Goal: Transaction & Acquisition: Purchase product/service

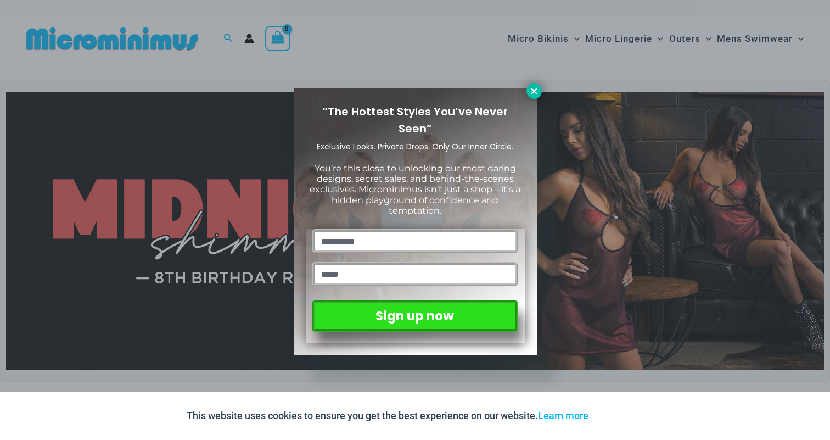
click at [533, 88] on icon at bounding box center [534, 91] width 10 height 10
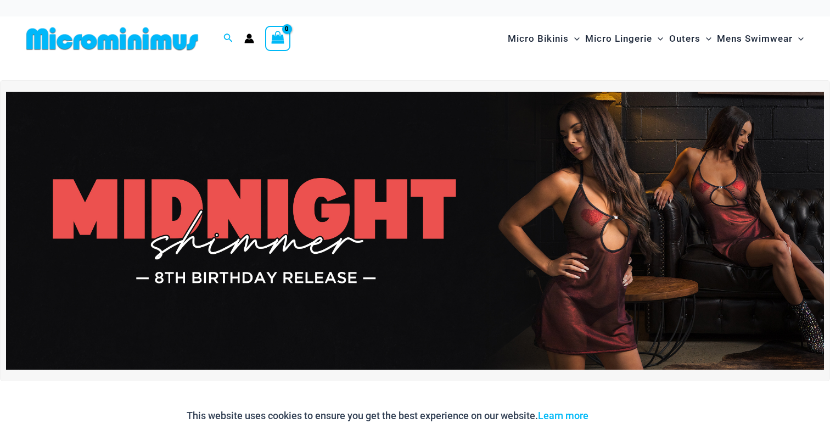
click at [396, 226] on img at bounding box center [415, 231] width 818 height 278
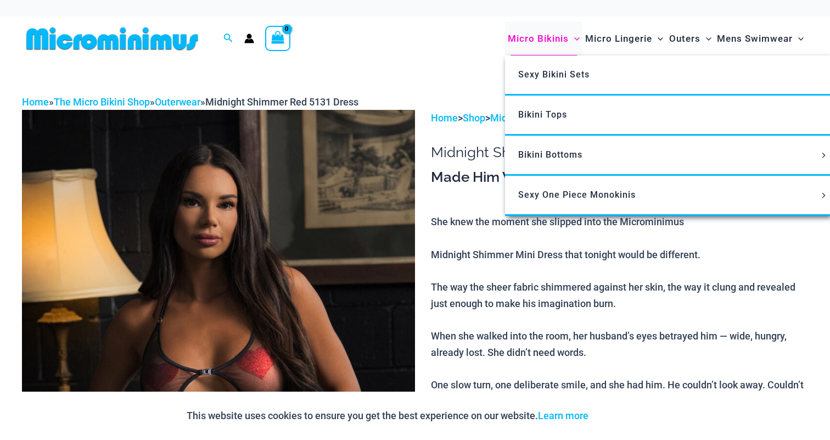
click at [559, 36] on span "Micro Bikinis" at bounding box center [538, 39] width 61 height 28
